Goal: Task Accomplishment & Management: Manage account settings

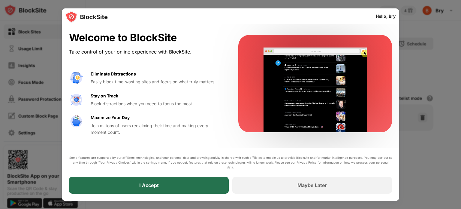
click at [188, 181] on div "I Accept" at bounding box center [149, 185] width 160 height 17
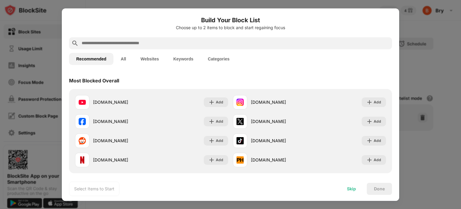
click at [356, 186] on div "Skip" at bounding box center [351, 188] width 9 height 5
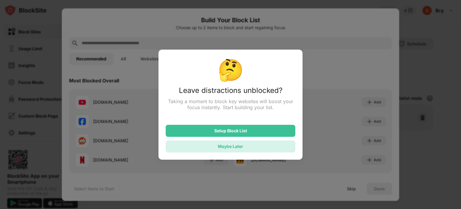
click at [259, 148] on div "Maybe Later" at bounding box center [231, 146] width 130 height 12
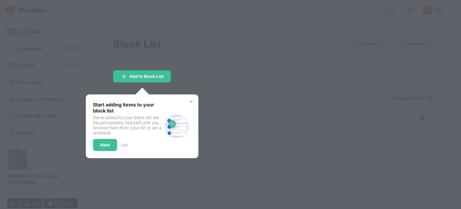
click at [193, 103] on img at bounding box center [191, 101] width 5 height 5
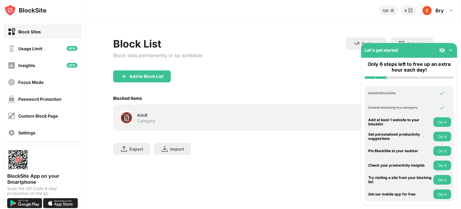
click at [214, 79] on div "Add to Block List" at bounding box center [273, 81] width 320 height 22
click at [452, 53] on img at bounding box center [451, 50] width 6 height 6
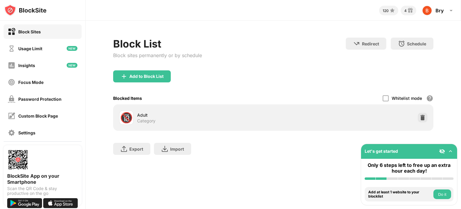
click at [453, 150] on img at bounding box center [451, 151] width 6 height 6
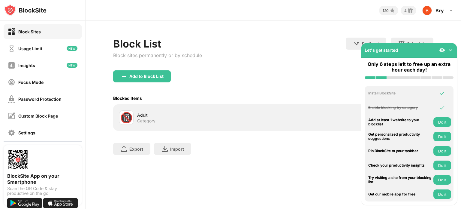
click at [452, 49] on img at bounding box center [451, 50] width 6 height 6
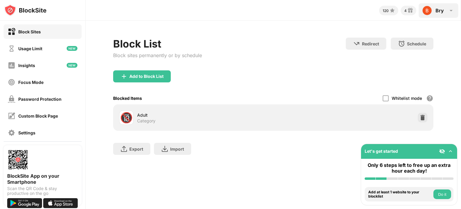
click at [442, 11] on div "Bry" at bounding box center [440, 11] width 8 height 6
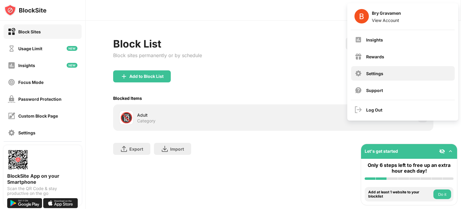
click at [380, 76] on div "Settings" at bounding box center [403, 73] width 104 height 14
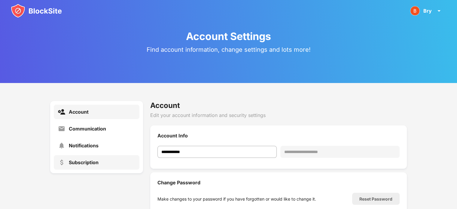
click at [78, 164] on div "Subscription" at bounding box center [84, 162] width 30 height 6
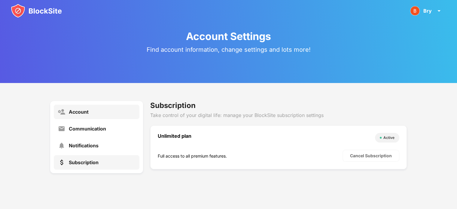
click at [93, 114] on div "Account" at bounding box center [97, 112] width 86 height 14
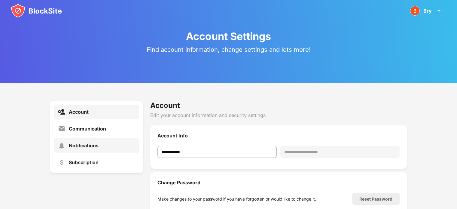
click at [83, 143] on div "Notifications" at bounding box center [84, 145] width 30 height 6
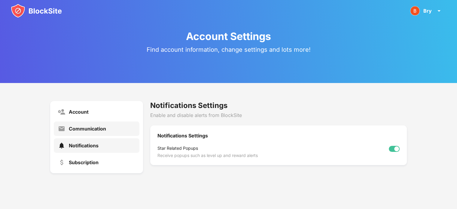
click at [91, 131] on div "Communication" at bounding box center [87, 129] width 37 height 6
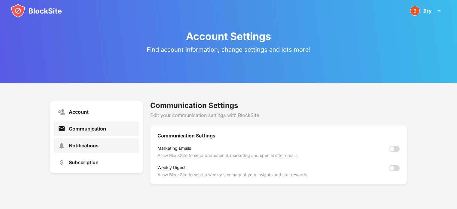
click at [91, 145] on div "Notifications" at bounding box center [84, 145] width 30 height 6
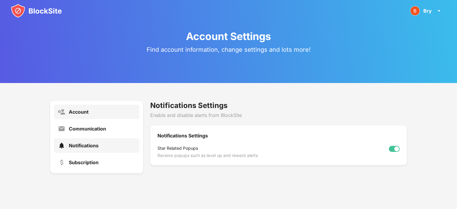
click at [90, 107] on div "Account" at bounding box center [97, 112] width 86 height 14
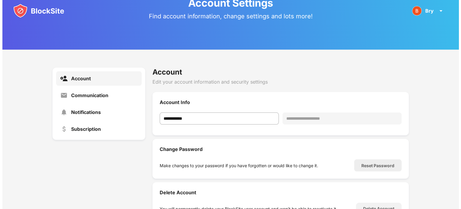
scroll to position [63, 0]
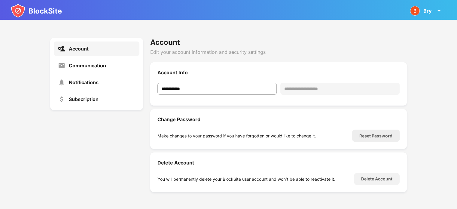
click at [42, 8] on img at bounding box center [36, 11] width 51 height 14
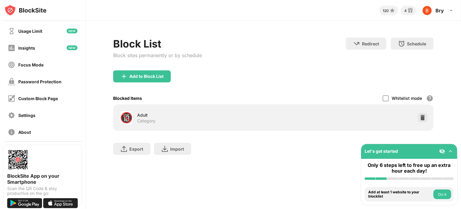
scroll to position [41, 0]
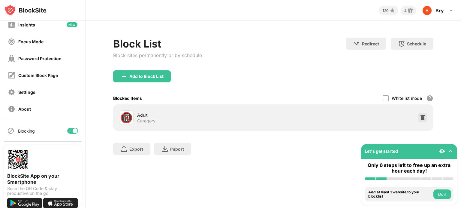
click at [67, 132] on div at bounding box center [72, 131] width 11 height 6
click at [69, 132] on div at bounding box center [72, 131] width 11 height 6
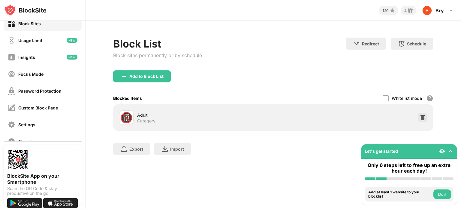
scroll to position [0, 0]
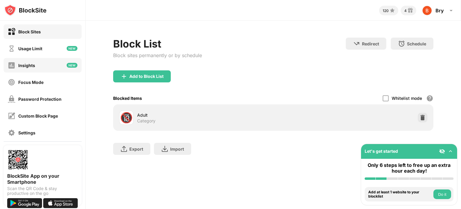
click at [38, 64] on div "Insights" at bounding box center [43, 65] width 78 height 14
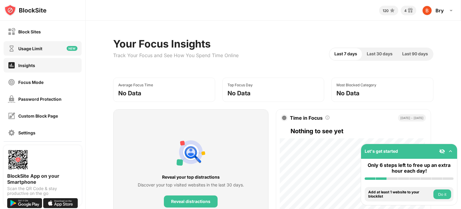
click at [32, 44] on div "Usage Limit" at bounding box center [43, 48] width 78 height 14
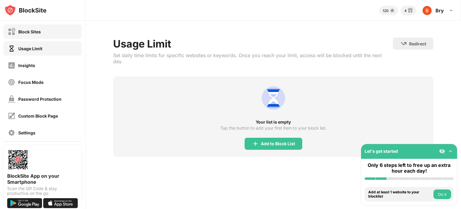
click at [38, 37] on div "Block Sites" at bounding box center [43, 31] width 78 height 14
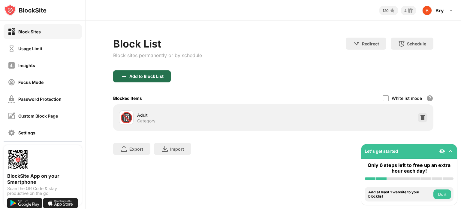
click at [158, 75] on div "Add to Block List" at bounding box center [146, 76] width 34 height 5
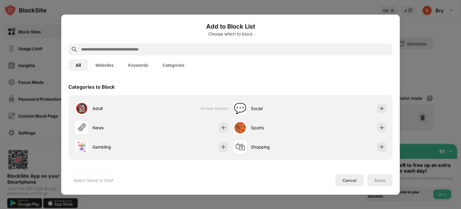
click at [108, 65] on button "Websites" at bounding box center [104, 65] width 33 height 12
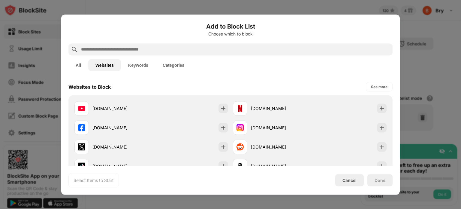
click at [138, 44] on div at bounding box center [230, 49] width 324 height 12
click at [151, 50] on input "text" at bounding box center [235, 49] width 310 height 7
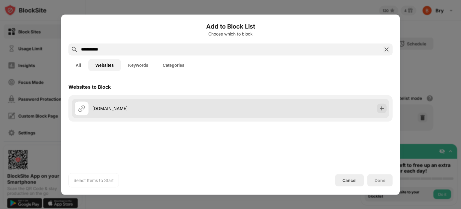
type input "**********"
click at [173, 109] on div "playtime.ph" at bounding box center [162, 108] width 138 height 6
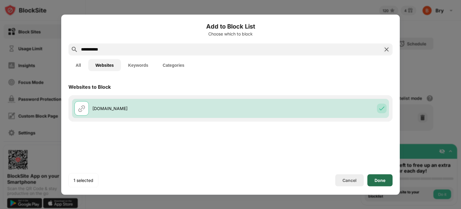
click at [382, 180] on div "Done" at bounding box center [380, 179] width 11 height 5
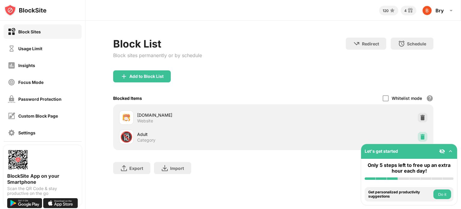
click at [424, 138] on img at bounding box center [423, 137] width 6 height 6
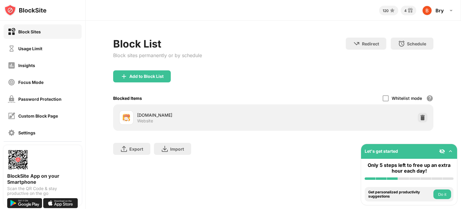
click at [449, 150] on img at bounding box center [451, 151] width 6 height 6
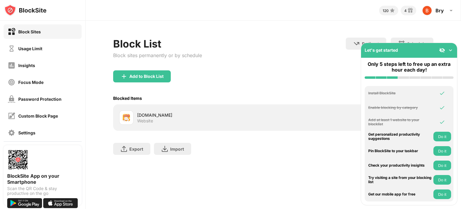
click at [452, 50] on img at bounding box center [451, 50] width 6 height 6
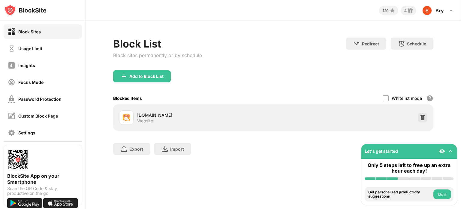
click at [321, 144] on div "Export Export Files (for websites items only) Import Import Files (for websites…" at bounding box center [273, 146] width 320 height 30
click at [441, 153] on img at bounding box center [442, 151] width 6 height 6
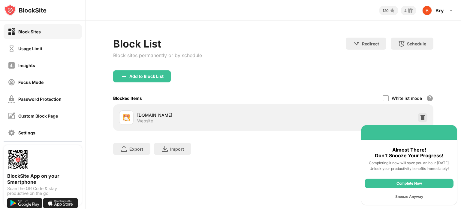
click at [416, 196] on div "Snooze Anyway" at bounding box center [409, 197] width 89 height 10
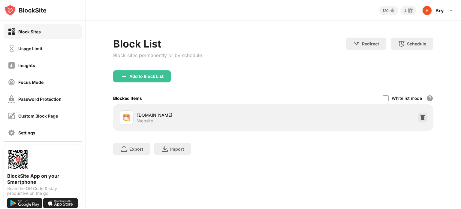
click at [53, 31] on div "Block Sites" at bounding box center [43, 31] width 78 height 14
click at [36, 113] on div "Custom Block Page" at bounding box center [38, 115] width 40 height 5
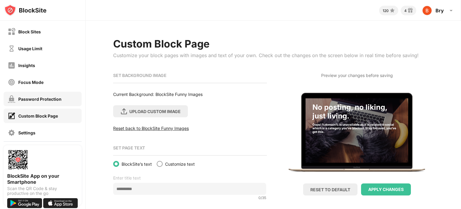
click at [38, 94] on div "Password Protection" at bounding box center [43, 99] width 78 height 14
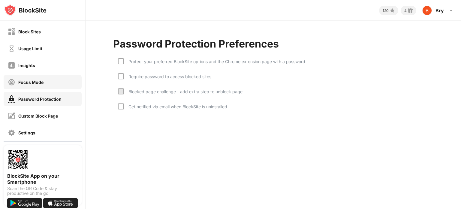
click at [42, 78] on div "Focus Mode" at bounding box center [26, 82] width 36 height 8
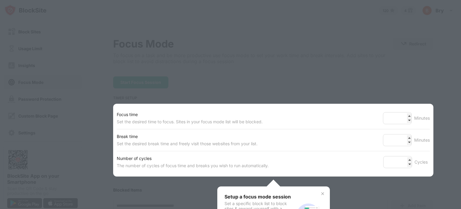
click at [44, 70] on div at bounding box center [230, 104] width 461 height 209
click at [212, 155] on div "Number of cycles" at bounding box center [193, 158] width 152 height 7
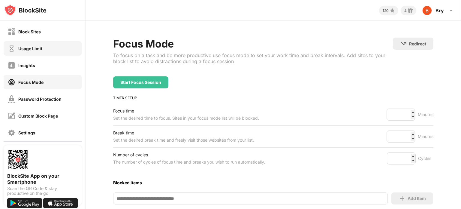
click at [43, 51] on div "Usage Limit" at bounding box center [43, 48] width 78 height 14
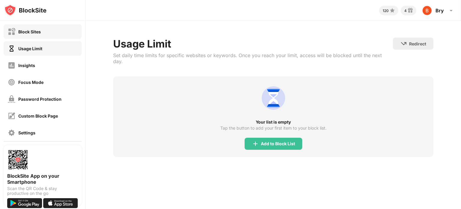
click at [43, 36] on div "Block Sites" at bounding box center [43, 31] width 78 height 14
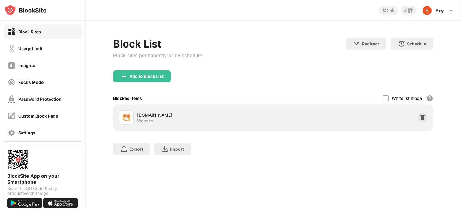
click at [10, 10] on img at bounding box center [25, 10] width 42 height 12
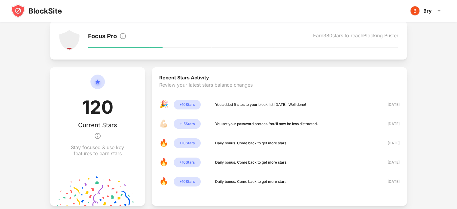
scroll to position [160, 0]
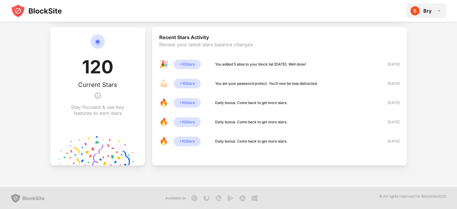
click at [433, 12] on div "Bry Bry Gravamen View Account Insights Rewards Settings Support Log Out" at bounding box center [426, 11] width 40 height 14
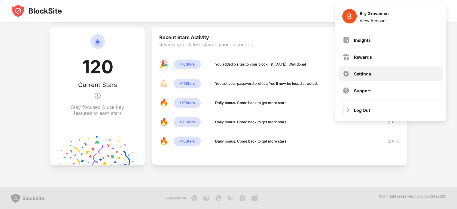
click at [375, 73] on div "Settings" at bounding box center [391, 73] width 104 height 14
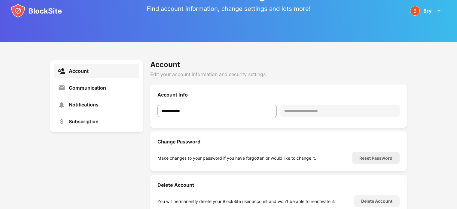
scroll to position [63, 0]
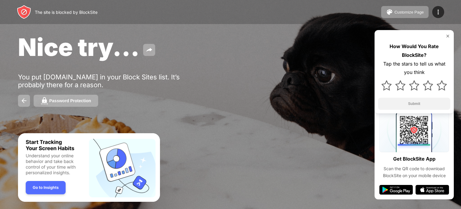
click at [449, 35] on img at bounding box center [448, 36] width 5 height 5
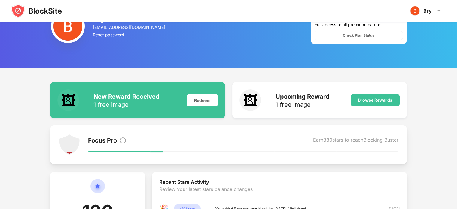
scroll to position [4, 0]
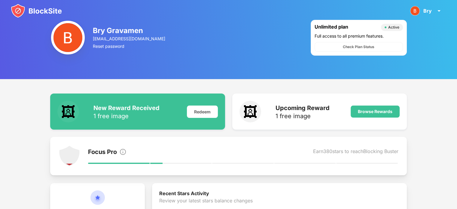
click at [35, 11] on img at bounding box center [36, 11] width 51 height 14
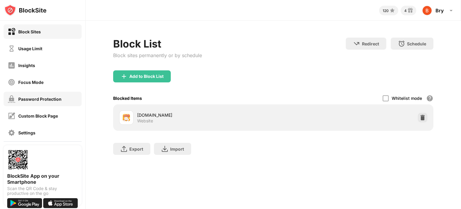
click at [60, 99] on div "Password Protection" at bounding box center [39, 98] width 43 height 5
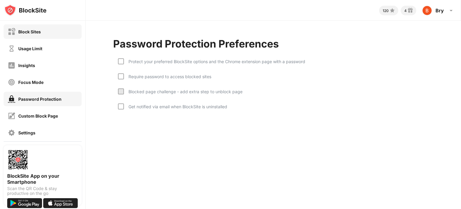
click at [61, 30] on div "Block Sites" at bounding box center [43, 31] width 78 height 14
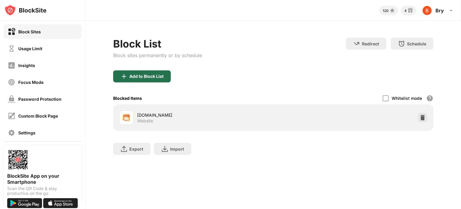
click at [153, 79] on div "Add to Block List" at bounding box center [142, 76] width 58 height 12
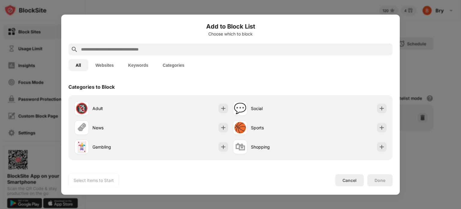
click at [162, 50] on input "text" at bounding box center [235, 49] width 310 height 7
paste input "**********"
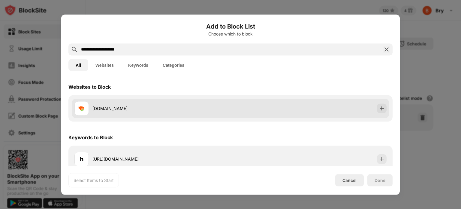
type input "**********"
click at [163, 105] on div "arenaplus.net" at bounding box center [162, 108] width 138 height 6
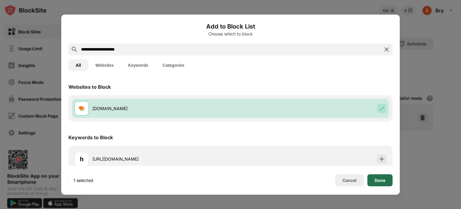
click at [381, 182] on div "Done" at bounding box center [380, 179] width 11 height 5
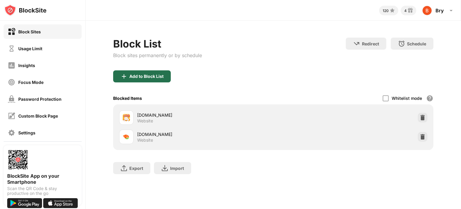
click at [156, 75] on div "Add to Block List" at bounding box center [146, 76] width 34 height 5
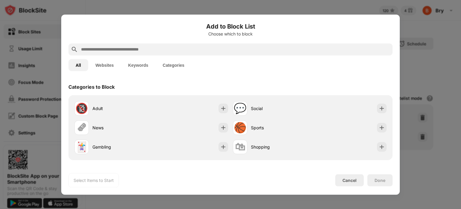
click at [151, 50] on input "text" at bounding box center [235, 49] width 310 height 7
paste input "**********"
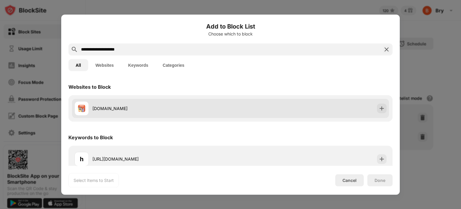
type input "**********"
click at [145, 103] on div "[DOMAIN_NAME]" at bounding box center [152, 108] width 156 height 14
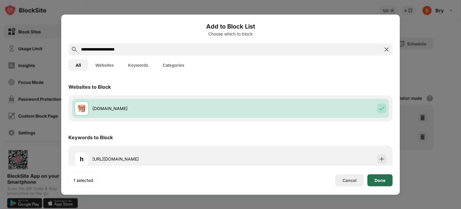
click at [382, 180] on div "Done" at bounding box center [380, 179] width 11 height 5
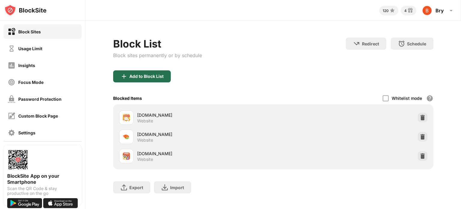
click at [158, 77] on div "Add to Block List" at bounding box center [146, 76] width 34 height 5
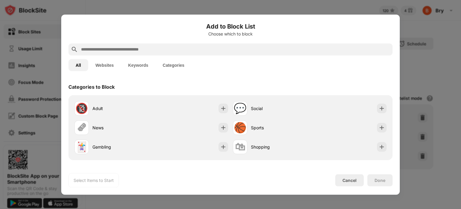
click at [169, 52] on input "text" at bounding box center [235, 49] width 310 height 7
paste input "**********"
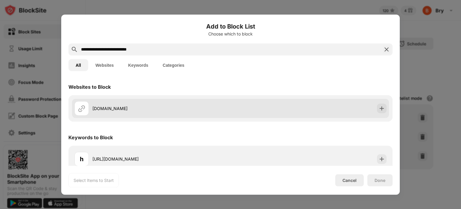
type input "**********"
click at [168, 107] on div "[DOMAIN_NAME]" at bounding box center [162, 108] width 138 height 6
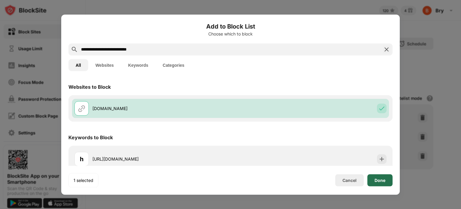
click at [381, 176] on div "Done" at bounding box center [380, 180] width 25 height 12
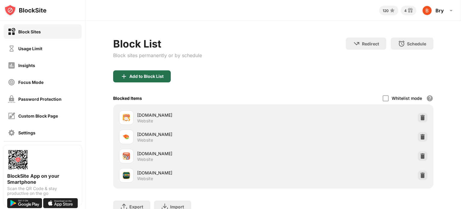
click at [153, 81] on div "Add to Block List" at bounding box center [142, 76] width 58 height 12
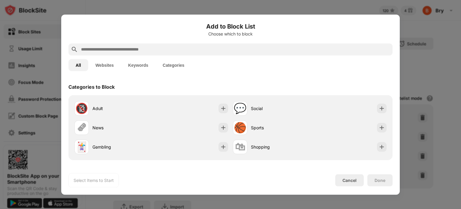
click at [135, 48] on input "text" at bounding box center [235, 49] width 310 height 7
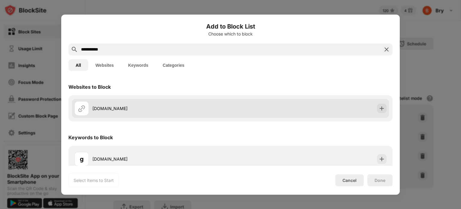
type input "**********"
click at [155, 105] on div "gamezone.ph" at bounding box center [152, 108] width 156 height 14
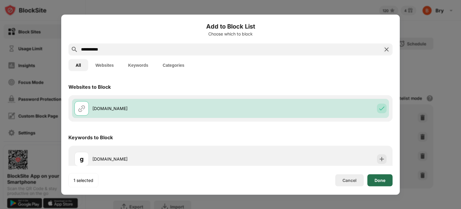
click at [371, 179] on div "Done" at bounding box center [380, 180] width 25 height 12
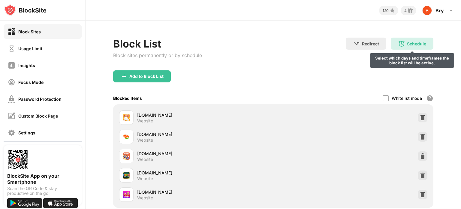
click at [408, 41] on div "Schedule" at bounding box center [416, 43] width 19 height 5
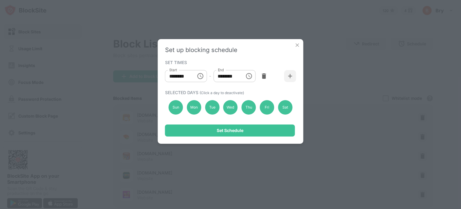
click at [296, 44] on img at bounding box center [298, 45] width 6 height 6
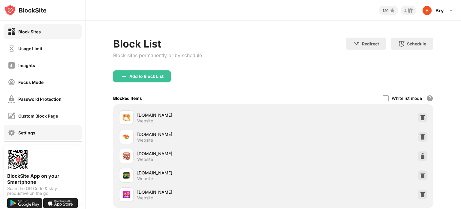
click at [35, 135] on div "Settings" at bounding box center [26, 132] width 17 height 5
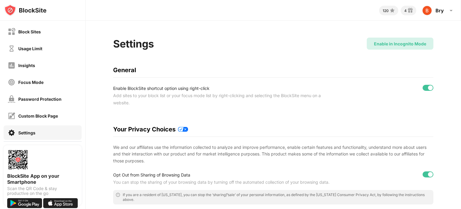
click at [381, 44] on div "Enable in Incognito Mode" at bounding box center [400, 43] width 52 height 5
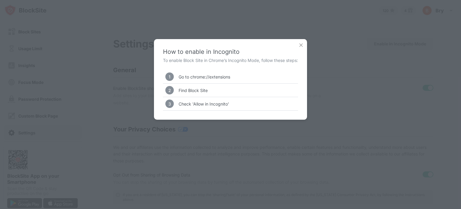
click at [304, 45] on img at bounding box center [301, 45] width 6 height 6
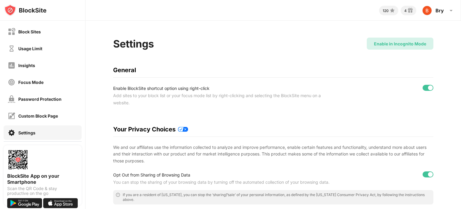
click at [378, 44] on div "Enable in Incognito Mode" at bounding box center [400, 43] width 52 height 5
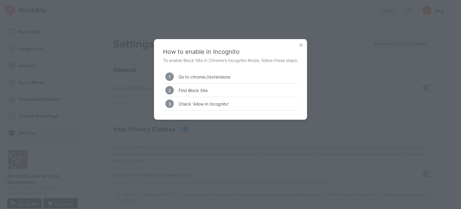
click at [310, 42] on div "How to enable in Incognito To enable Block Site in Chrome’s Incognito Mode, fol…" at bounding box center [230, 104] width 461 height 209
click at [302, 43] on img at bounding box center [301, 45] width 6 height 6
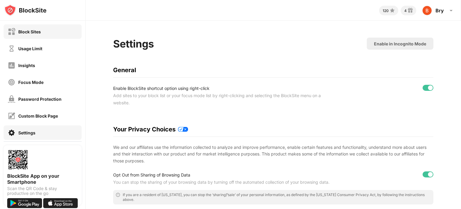
click at [45, 31] on div "Block Sites" at bounding box center [43, 31] width 78 height 14
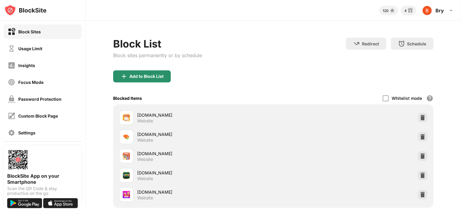
click at [152, 79] on div "Add to Block List" at bounding box center [142, 76] width 58 height 12
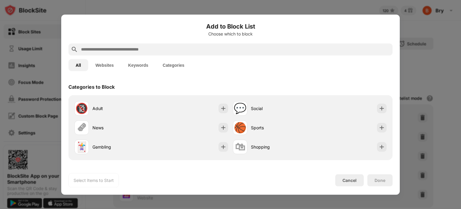
click at [161, 50] on input "text" at bounding box center [235, 49] width 310 height 7
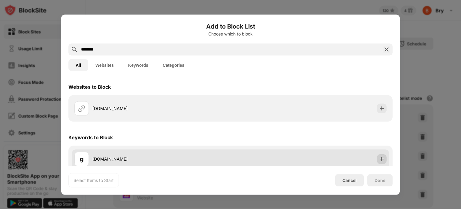
type input "********"
click at [379, 162] on div at bounding box center [382, 159] width 10 height 10
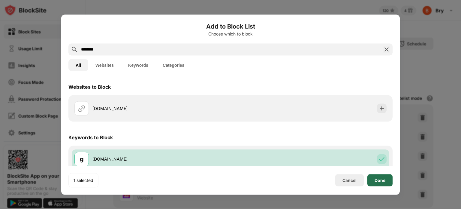
click at [375, 181] on div "Done" at bounding box center [380, 180] width 25 height 12
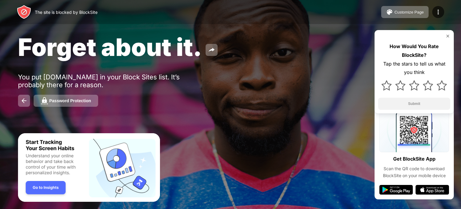
click at [449, 38] on img at bounding box center [448, 36] width 5 height 5
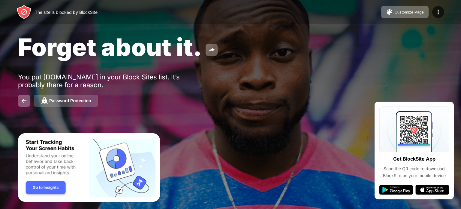
click at [81, 105] on button "Password Protection" at bounding box center [66, 101] width 65 height 12
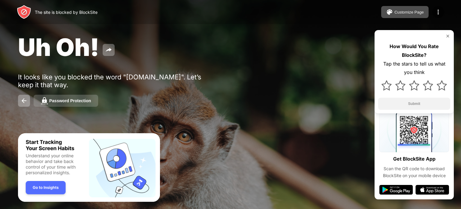
click at [78, 105] on button "Password Protection" at bounding box center [66, 101] width 65 height 12
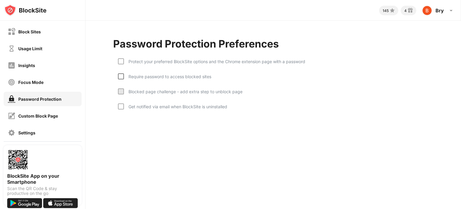
click at [121, 76] on div at bounding box center [121, 76] width 6 height 6
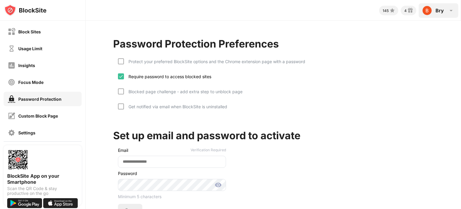
click at [433, 11] on div "Bry Bry Gravamen View Account Insights Rewards Settings Support Log Out" at bounding box center [439, 10] width 40 height 14
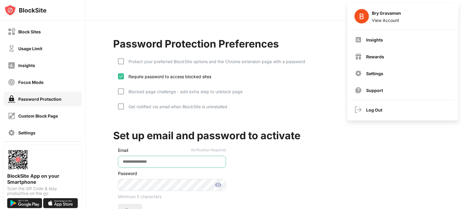
click at [178, 161] on input "email" at bounding box center [172, 162] width 108 height 12
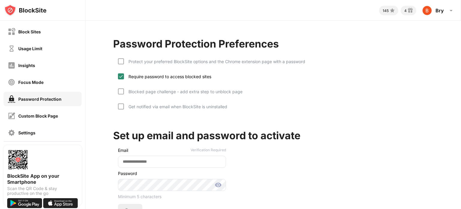
click at [121, 75] on img at bounding box center [121, 76] width 5 height 5
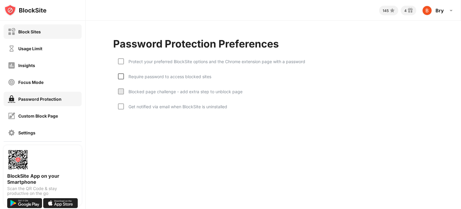
click at [41, 33] on div "Block Sites" at bounding box center [43, 31] width 78 height 14
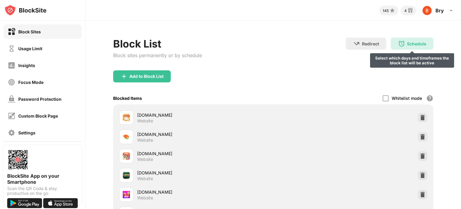
click at [406, 48] on div "Schedule Select which days and timeframes the block list will be active" at bounding box center [412, 44] width 43 height 12
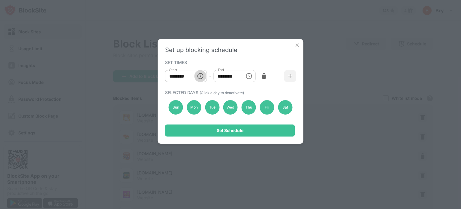
click at [203, 74] on icon "Choose time, selected time is 10:00 AM" at bounding box center [200, 76] width 6 height 6
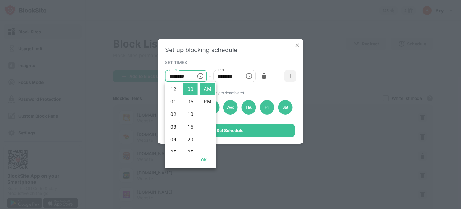
scroll to position [126, 0]
click at [232, 75] on input "********" at bounding box center [227, 76] width 27 height 12
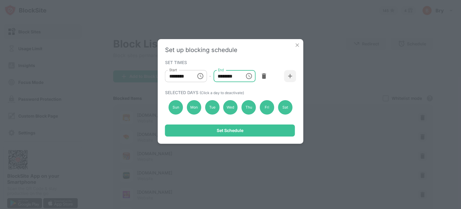
click at [223, 74] on input "********" at bounding box center [227, 76] width 27 height 12
type input "********"
click at [235, 75] on input "********" at bounding box center [227, 76] width 27 height 12
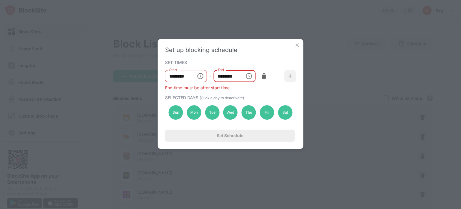
click at [224, 76] on input "********" at bounding box center [227, 76] width 27 height 12
click at [222, 75] on input "********" at bounding box center [227, 76] width 27 height 12
type input "********"
click at [272, 60] on div "SET TIMES" at bounding box center [230, 62] width 130 height 5
click at [243, 135] on div "Set Schedule" at bounding box center [230, 135] width 27 height 5
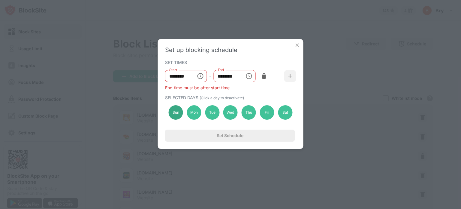
click at [177, 114] on div "Sun" at bounding box center [176, 112] width 14 height 14
click at [202, 74] on icon "Choose time, selected time is 10:00 AM" at bounding box center [200, 75] width 7 height 7
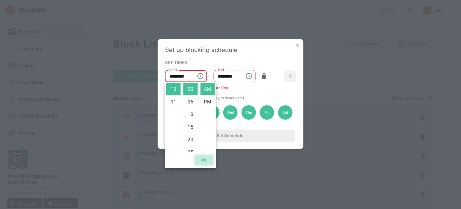
click at [203, 159] on button "OK" at bounding box center [204, 159] width 19 height 11
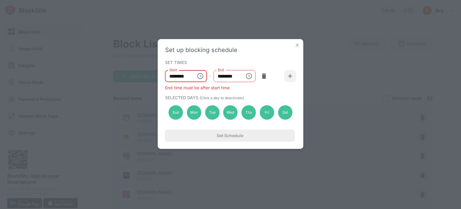
click at [174, 77] on input "********" at bounding box center [178, 76] width 27 height 12
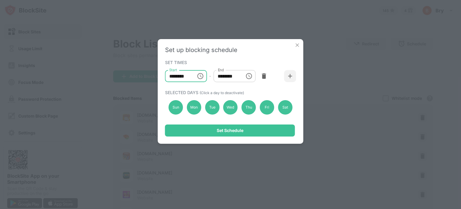
type input "********"
click at [222, 75] on input "********" at bounding box center [227, 76] width 27 height 12
click at [236, 77] on input "********" at bounding box center [227, 76] width 27 height 12
type input "********"
click at [252, 62] on div "SET TIMES" at bounding box center [230, 62] width 130 height 5
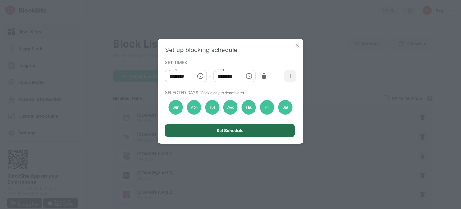
click at [228, 126] on div "Set Schedule" at bounding box center [230, 130] width 130 height 12
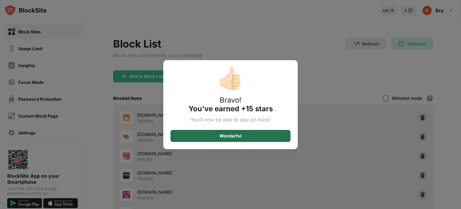
click at [225, 136] on div "Wonderful" at bounding box center [231, 135] width 22 height 5
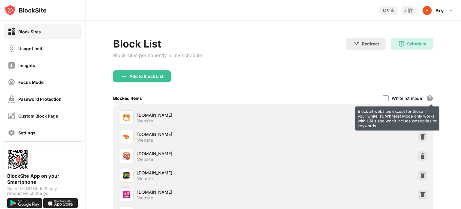
click at [426, 96] on div "Block all websites except for those in your whitelist. Whitelist Mode only work…" at bounding box center [429, 98] width 7 height 7
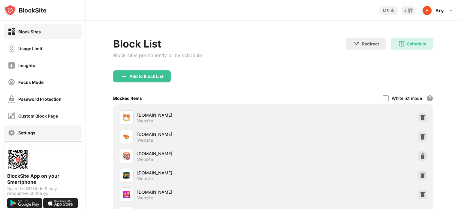
click at [22, 129] on div "Settings" at bounding box center [22, 133] width 28 height 8
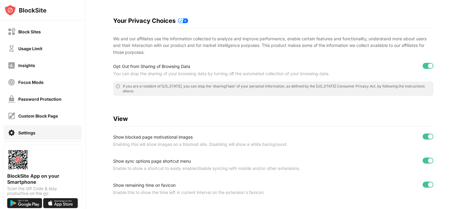
scroll to position [110, 0]
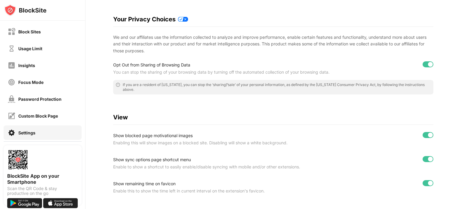
click at [150, 159] on div "Show sync options page shortcut menu" at bounding box center [225, 159] width 224 height 7
click at [423, 161] on div at bounding box center [428, 159] width 11 height 6
click at [425, 159] on div at bounding box center [428, 159] width 11 height 6
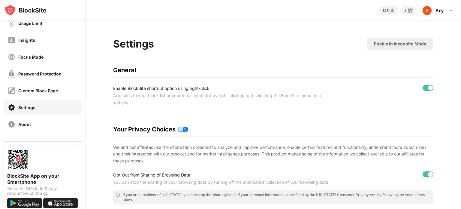
scroll to position [41, 0]
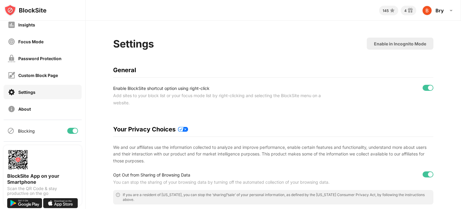
click at [68, 132] on div at bounding box center [72, 131] width 11 height 6
click at [70, 132] on div at bounding box center [72, 131] width 11 height 6
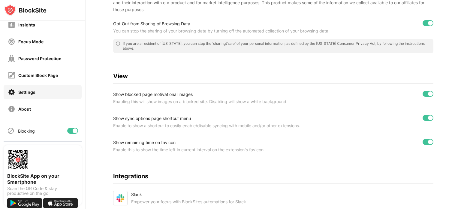
scroll to position [0, 0]
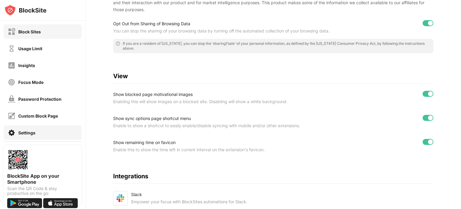
click at [18, 33] on div "Block Sites" at bounding box center [24, 32] width 33 height 8
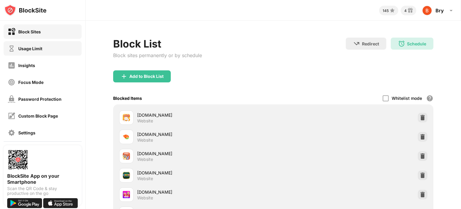
click at [38, 47] on div "Usage Limit" at bounding box center [30, 48] width 24 height 5
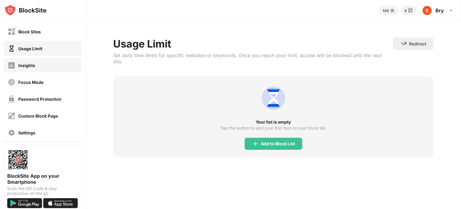
click at [31, 60] on div "Insights" at bounding box center [43, 65] width 78 height 14
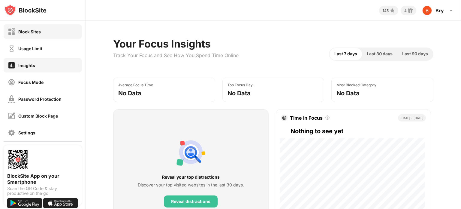
click at [24, 31] on div "Block Sites" at bounding box center [29, 31] width 23 height 5
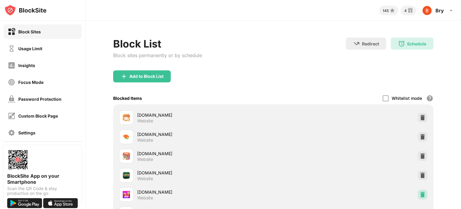
click at [420, 195] on img at bounding box center [423, 194] width 6 height 6
click at [34, 202] on img at bounding box center [24, 203] width 35 height 10
